Goal: Task Accomplishment & Management: Complete application form

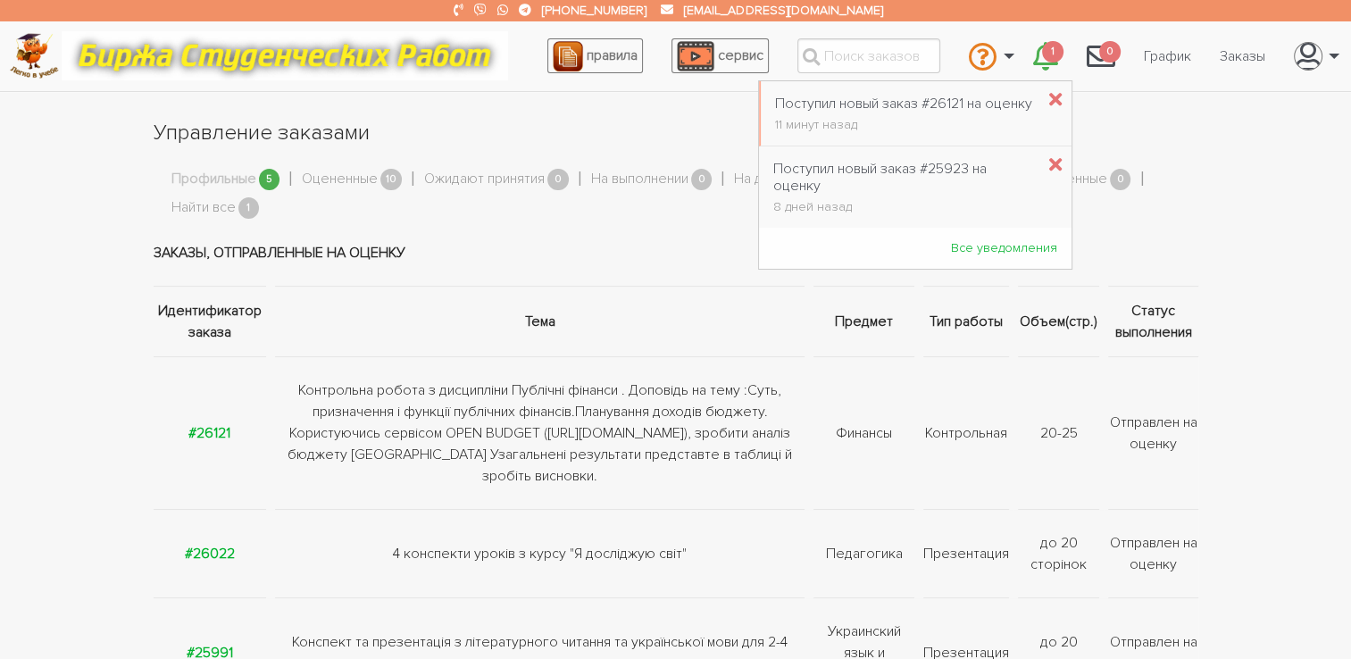
click at [1049, 95] on icon "\a \a 1\a" at bounding box center [1055, 100] width 13 height 19
click at [226, 429] on strong "#26121" at bounding box center [209, 433] width 42 height 18
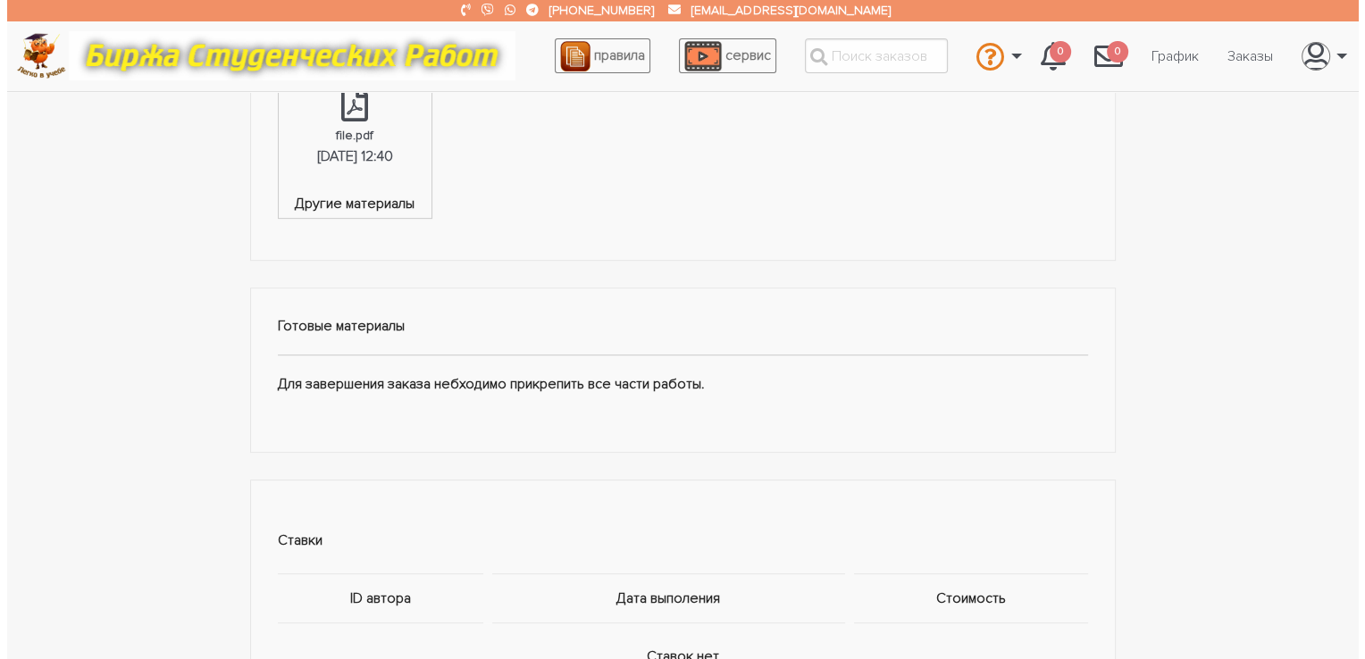
scroll to position [1190, 0]
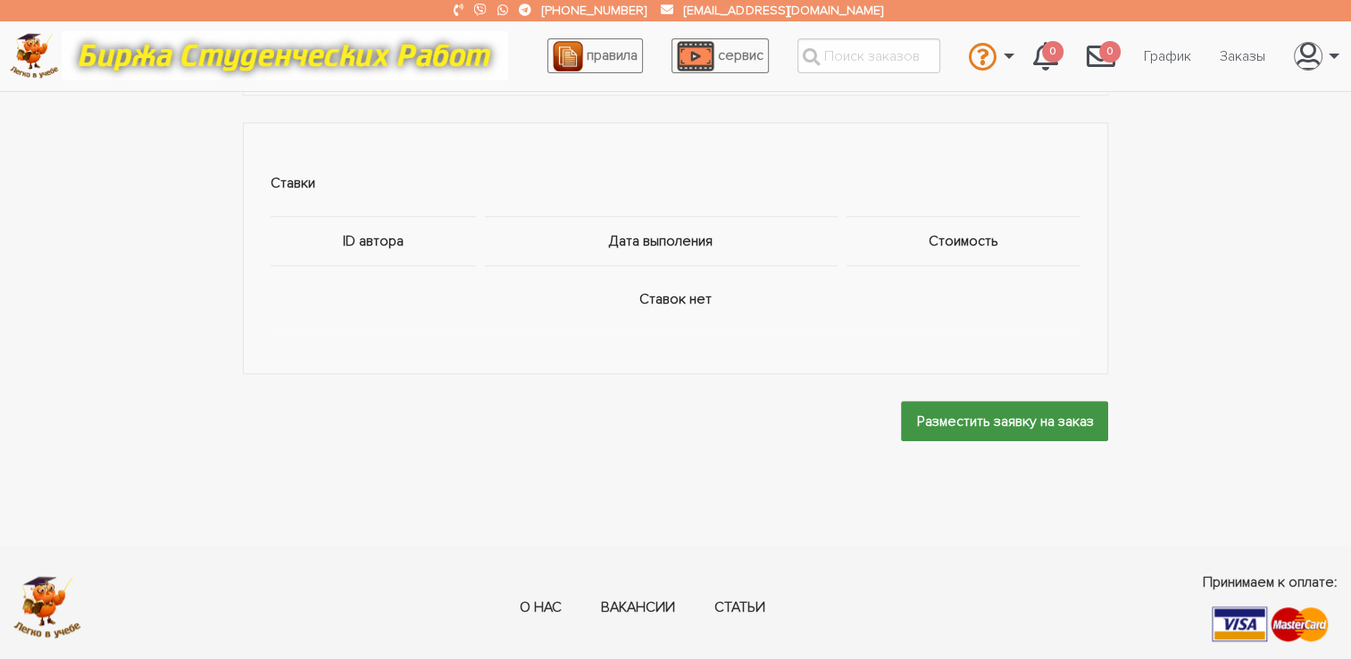
click at [936, 420] on input "Разместить заявку на заказ" at bounding box center [1004, 421] width 207 height 40
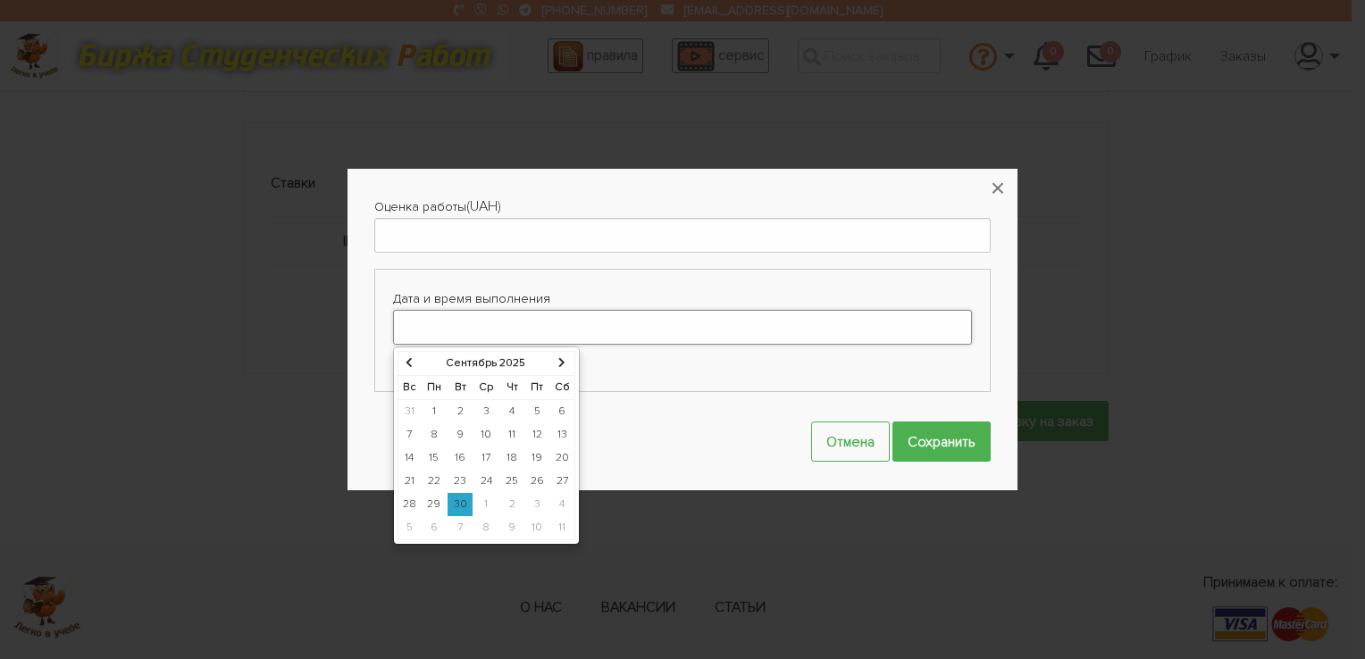
click at [666, 323] on input "Дата и время выполнения" at bounding box center [682, 327] width 579 height 35
click at [464, 505] on td "30" at bounding box center [460, 504] width 26 height 23
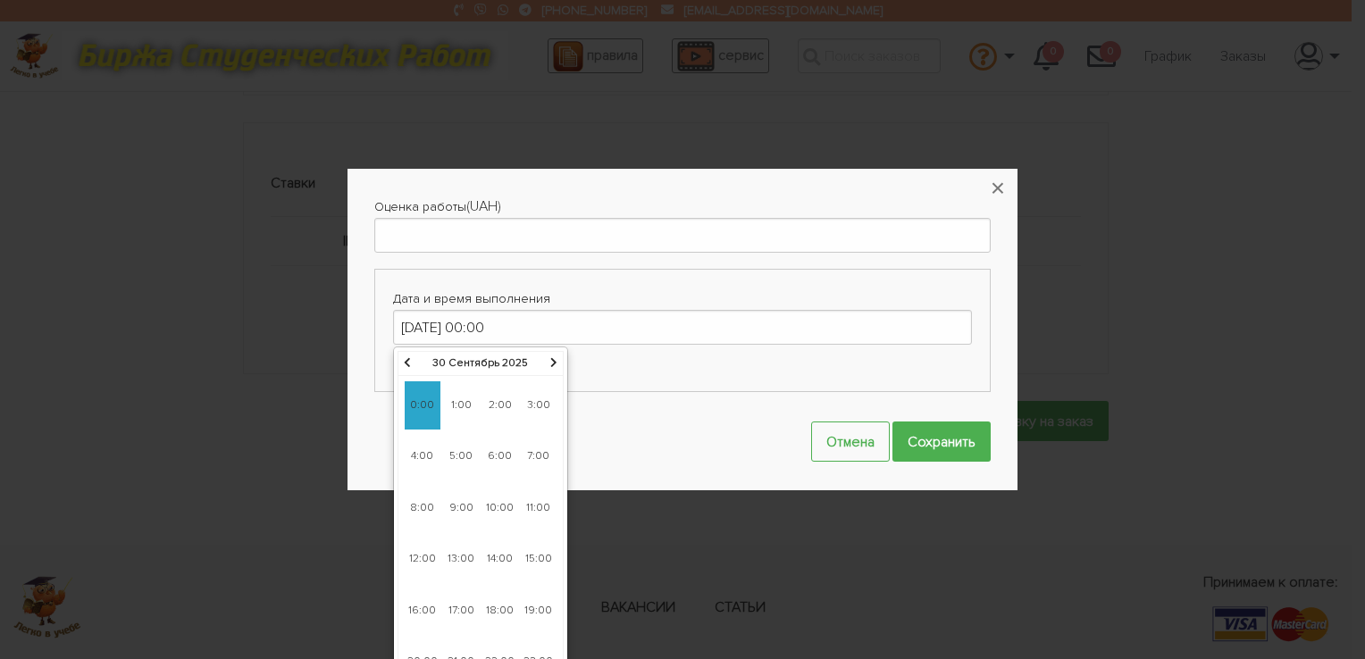
click at [553, 363] on icon at bounding box center [553, 362] width 7 height 11
click at [467, 502] on span "9:00" at bounding box center [461, 508] width 36 height 48
type input "[DATE] 09:00"
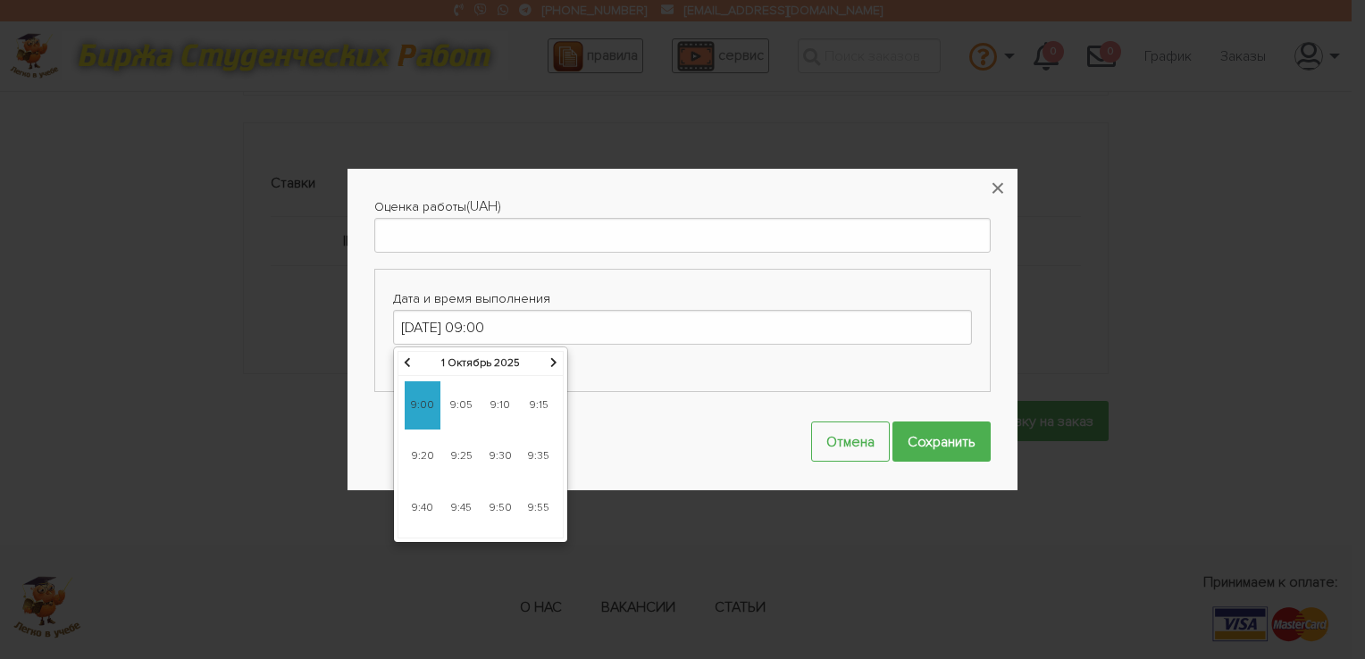
click at [418, 413] on span "9:00" at bounding box center [423, 405] width 36 height 48
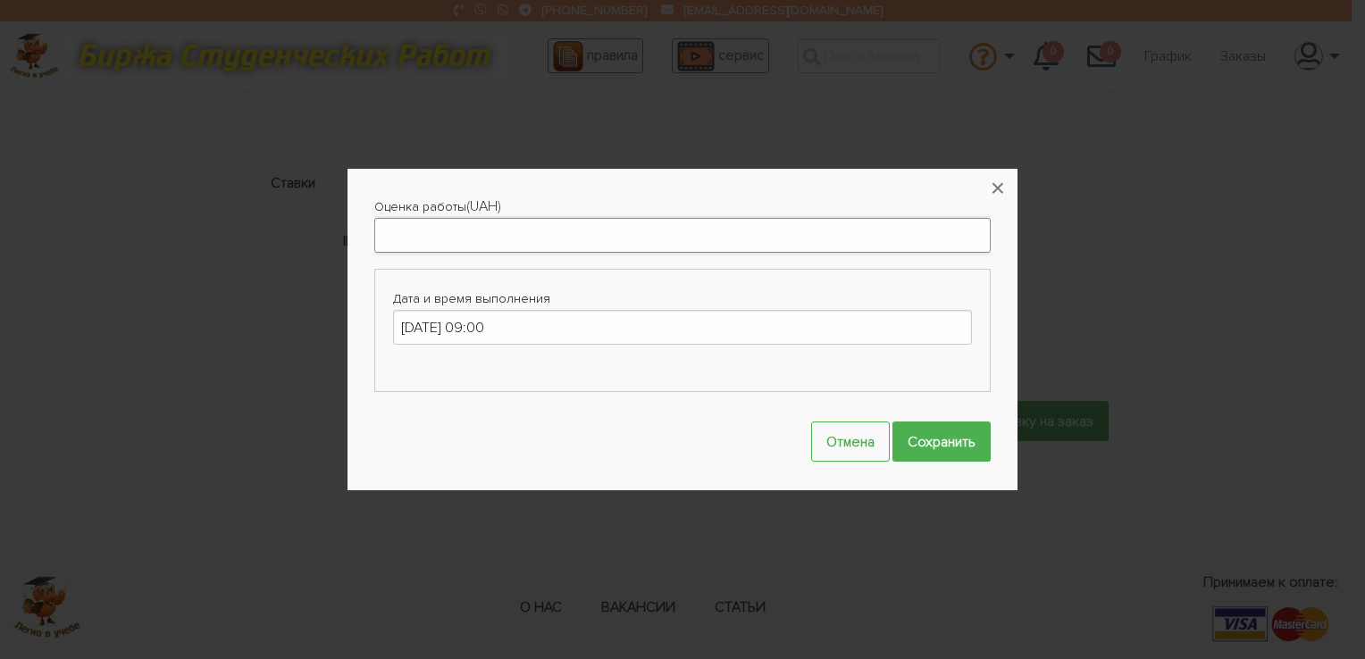
click at [454, 232] on input "Оценка работы" at bounding box center [682, 235] width 616 height 35
type input "1000"
click at [952, 440] on input "Сохранить" at bounding box center [941, 442] width 98 height 40
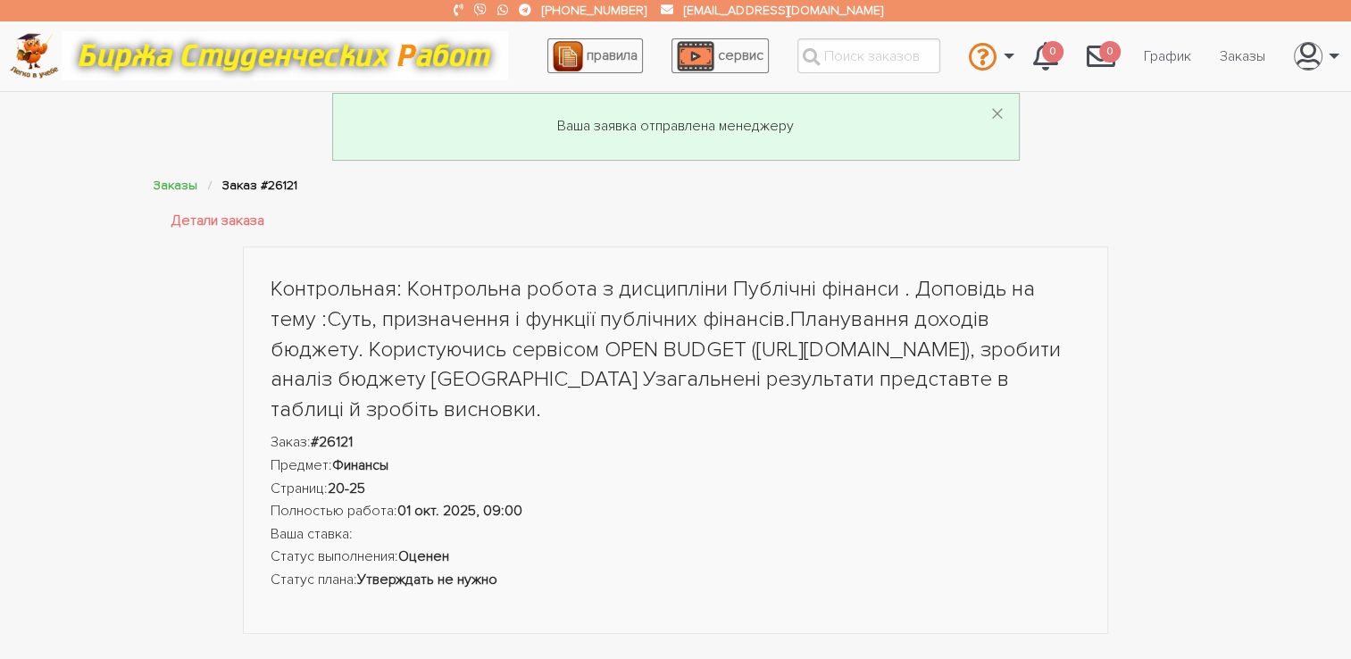
scroll to position [0, 0]
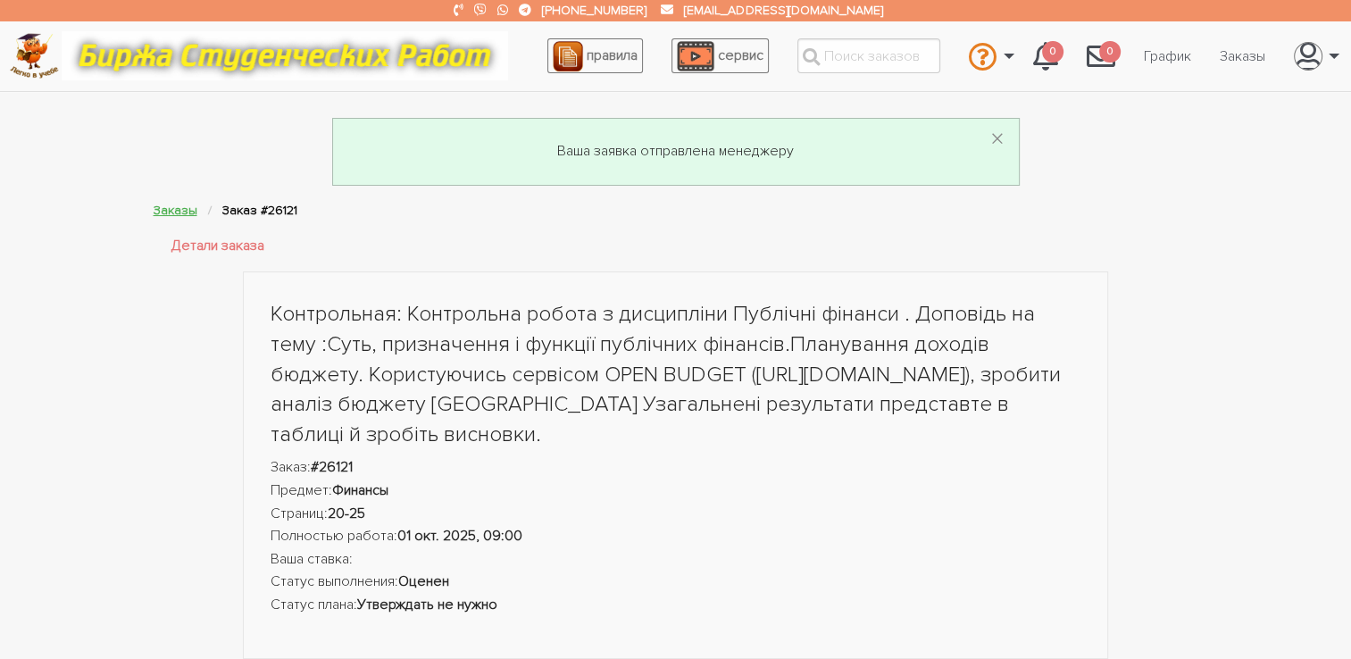
click at [164, 212] on link "Заказы" at bounding box center [176, 210] width 44 height 15
